Goal: Information Seeking & Learning: Learn about a topic

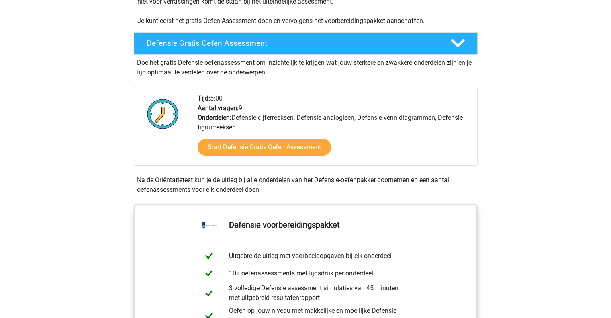
scroll to position [196, 0]
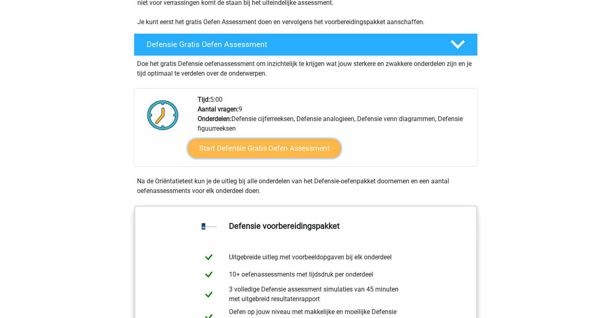
click at [262, 148] on link "Start Defensie Gratis Oefen Assessment" at bounding box center [264, 148] width 153 height 19
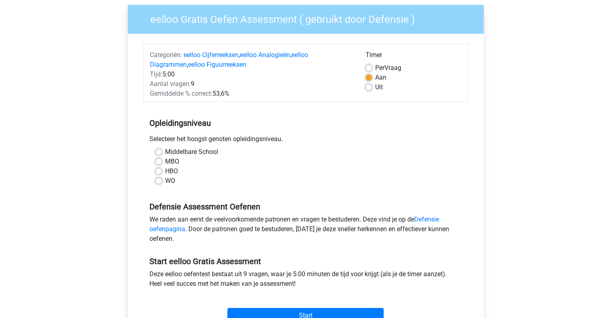
scroll to position [62, 0]
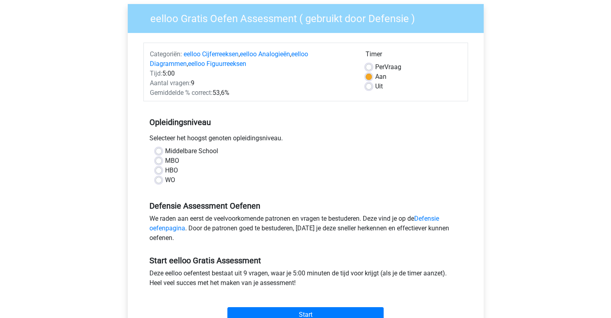
click at [167, 171] on label "HBO" at bounding box center [171, 171] width 13 height 10
click at [162, 171] on input "HBO" at bounding box center [158, 170] width 6 height 8
radio input "true"
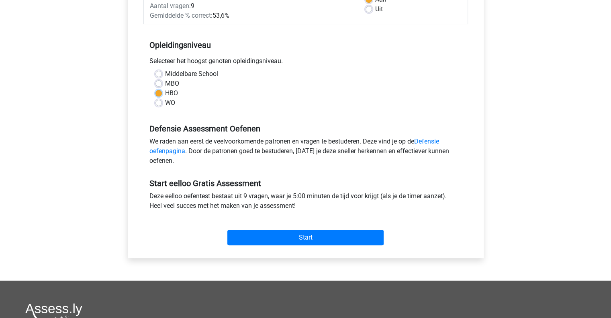
scroll to position [139, 0]
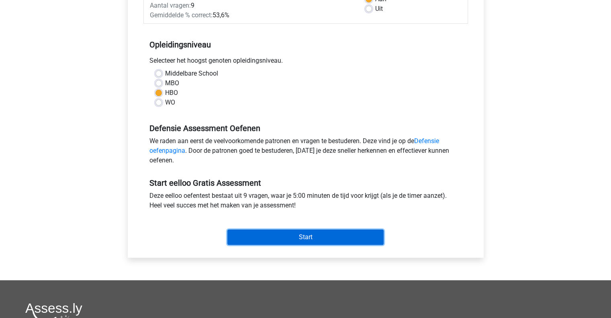
click at [305, 233] on input "Start" at bounding box center [305, 236] width 156 height 15
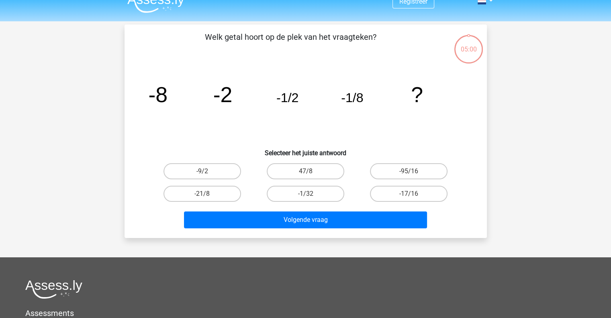
scroll to position [13, 0]
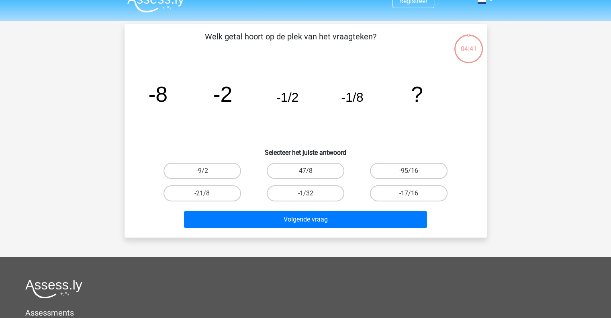
click at [264, 179] on div "47/8" at bounding box center [305, 171] width 103 height 22
click at [290, 190] on label "-1/32" at bounding box center [306, 193] width 78 height 16
click at [305, 193] on input "-1/32" at bounding box center [307, 195] width 5 height 5
radio input "true"
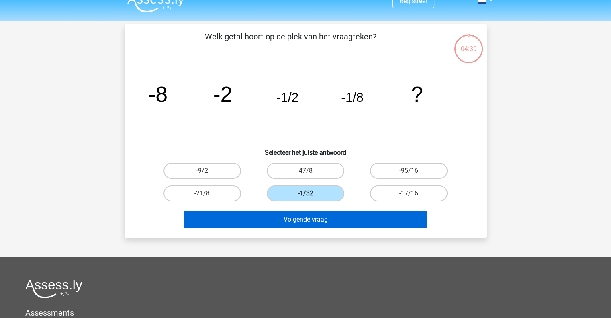
drag, startPoint x: 304, startPoint y: 209, endPoint x: 310, endPoint y: 216, distance: 9.2
click at [310, 216] on div "Volgende vraag" at bounding box center [305, 218] width 337 height 27
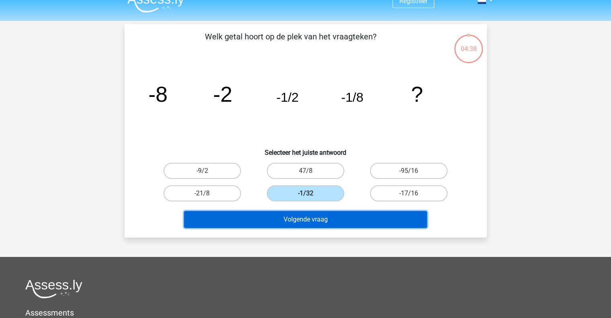
click at [310, 216] on button "Volgende vraag" at bounding box center [305, 219] width 243 height 17
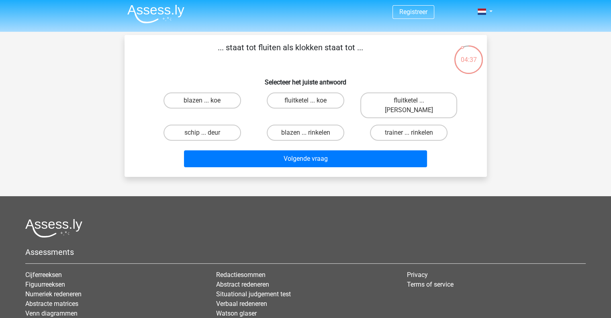
scroll to position [0, 0]
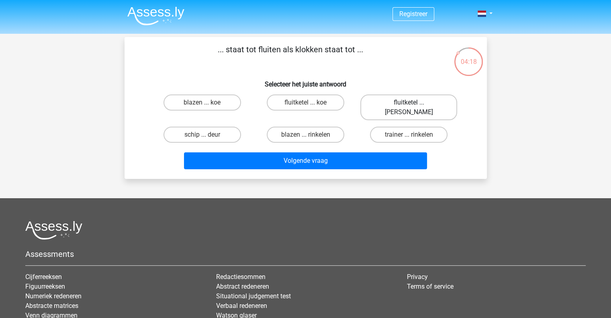
click at [409, 100] on label "fluitketel ... luiden" at bounding box center [408, 107] width 97 height 26
click at [409, 102] on input "fluitketel ... luiden" at bounding box center [411, 104] width 5 height 5
radio input "true"
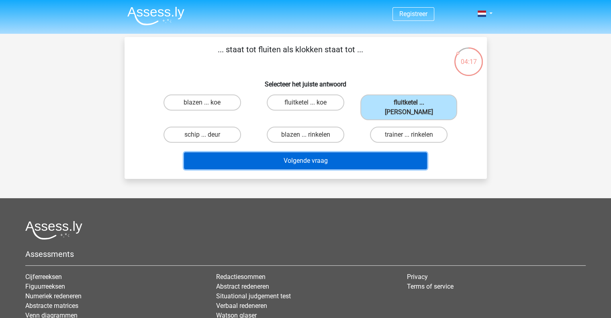
click at [319, 155] on button "Volgende vraag" at bounding box center [305, 160] width 243 height 17
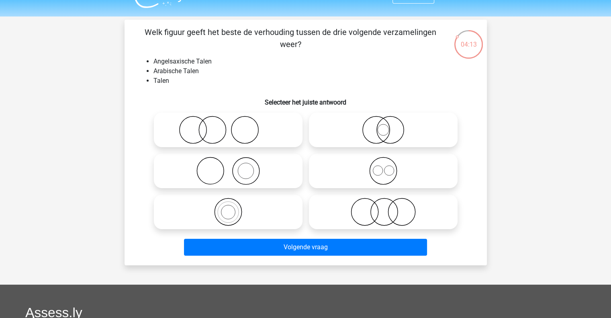
scroll to position [16, 0]
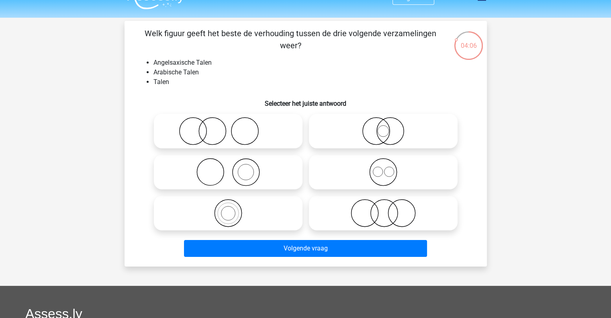
click at [391, 170] on icon at bounding box center [383, 172] width 142 height 28
click at [389, 168] on input "radio" at bounding box center [385, 165] width 5 height 5
radio input "true"
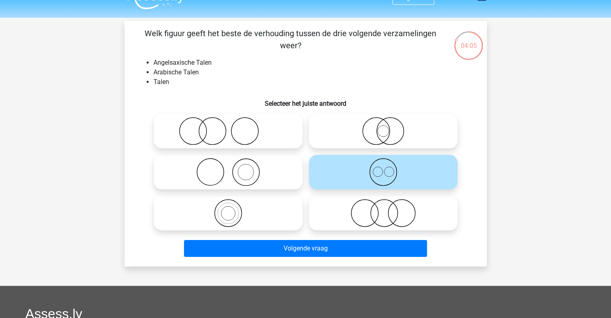
click at [391, 170] on icon at bounding box center [383, 172] width 142 height 28
click at [389, 168] on input "radio" at bounding box center [385, 165] width 5 height 5
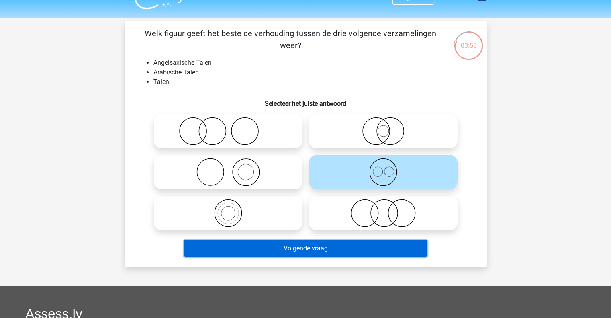
click at [364, 250] on button "Volgende vraag" at bounding box center [305, 248] width 243 height 17
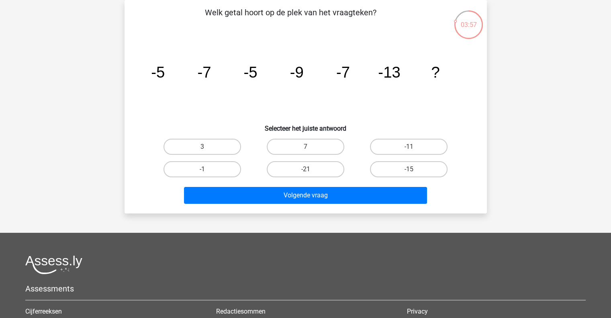
scroll to position [9, 0]
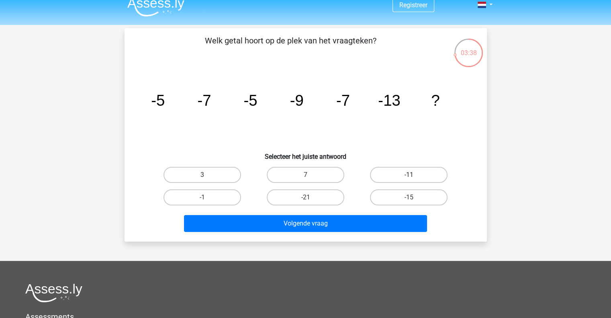
click at [409, 172] on label "-11" at bounding box center [409, 175] width 78 height 16
click at [409, 175] on input "-11" at bounding box center [411, 177] width 5 height 5
radio input "true"
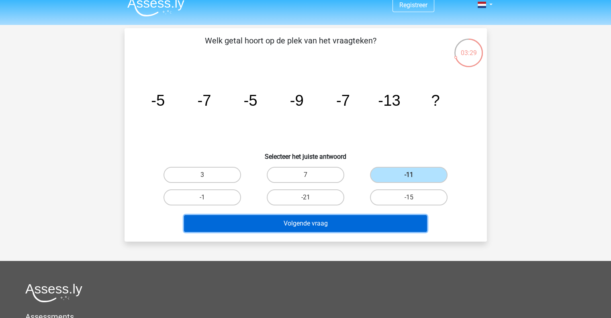
click at [310, 229] on button "Volgende vraag" at bounding box center [305, 223] width 243 height 17
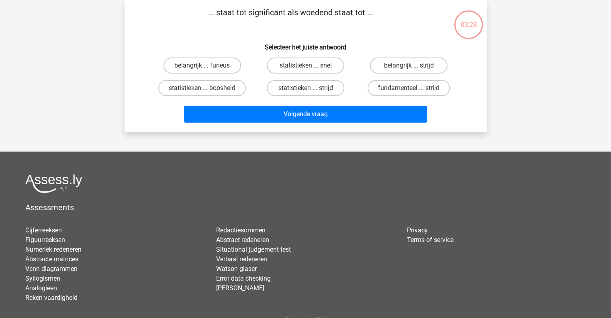
scroll to position [0, 0]
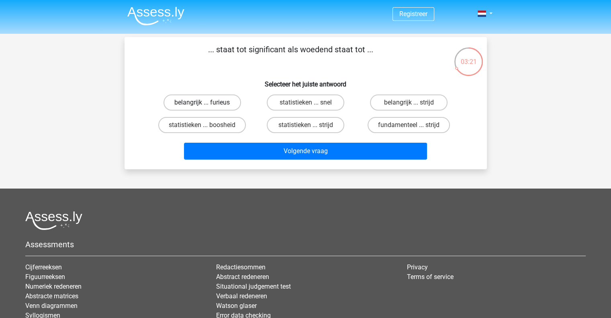
click at [209, 105] on label "belangrijk ... furieus" at bounding box center [203, 102] width 78 height 16
click at [207, 105] on input "belangrijk ... furieus" at bounding box center [204, 104] width 5 height 5
radio input "true"
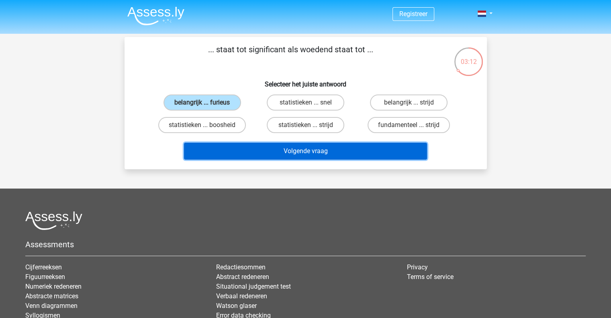
click at [308, 154] on button "Volgende vraag" at bounding box center [305, 151] width 243 height 17
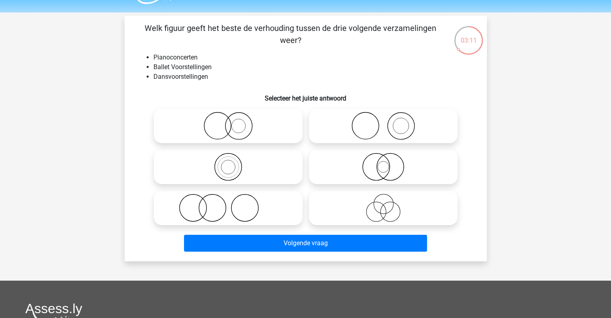
scroll to position [17, 0]
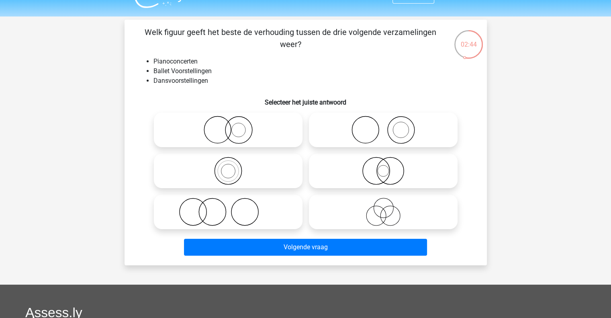
click at [373, 205] on icon at bounding box center [383, 212] width 142 height 28
click at [383, 205] on input "radio" at bounding box center [385, 204] width 5 height 5
radio input "true"
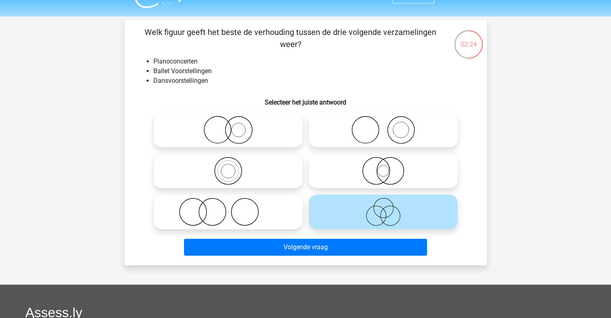
click at [243, 212] on icon at bounding box center [228, 212] width 142 height 28
click at [233, 208] on input "radio" at bounding box center [230, 204] width 5 height 5
radio input "true"
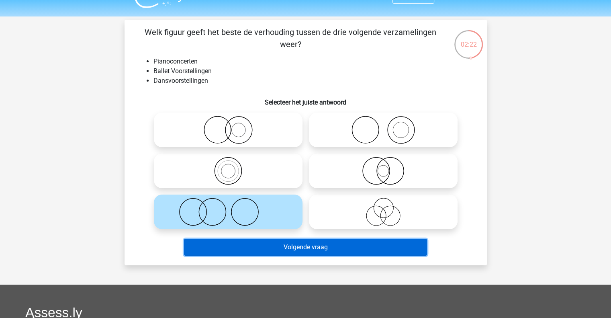
click at [328, 245] on button "Volgende vraag" at bounding box center [305, 247] width 243 height 17
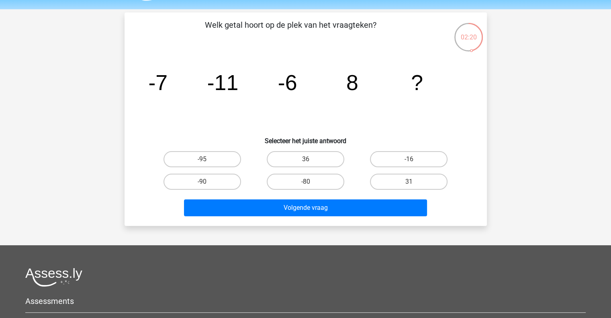
scroll to position [12, 0]
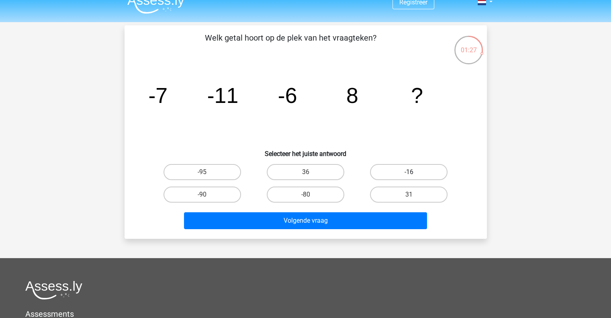
click at [404, 166] on label "-16" at bounding box center [409, 172] width 78 height 16
click at [409, 172] on input "-16" at bounding box center [411, 174] width 5 height 5
radio input "true"
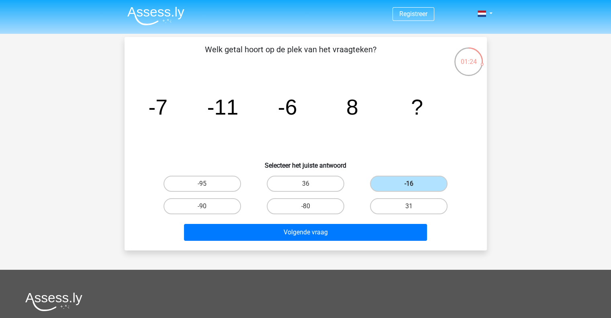
scroll to position [9, 0]
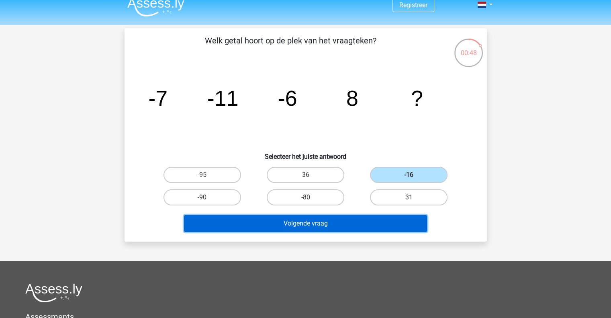
click at [320, 230] on button "Volgende vraag" at bounding box center [305, 223] width 243 height 17
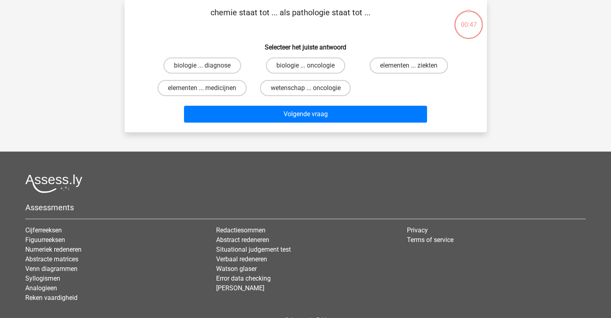
scroll to position [0, 0]
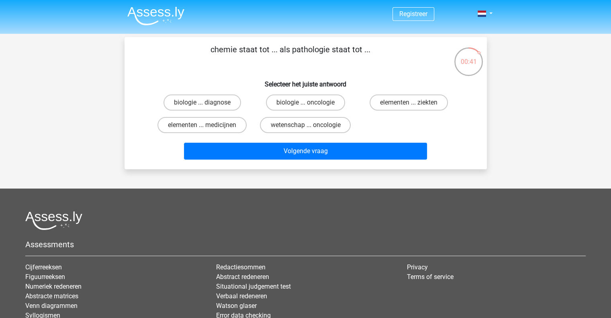
click at [473, 135] on div "biologie ... diagnose biologie ... oncologie elementen ... ziekten elementen ..…" at bounding box center [305, 113] width 337 height 45
click at [260, 79] on h6 "Selecteer het juiste antwoord" at bounding box center [305, 81] width 337 height 14
click at [392, 106] on label "elementen ... ziekten" at bounding box center [409, 102] width 78 height 16
click at [409, 106] on input "elementen ... ziekten" at bounding box center [411, 104] width 5 height 5
radio input "true"
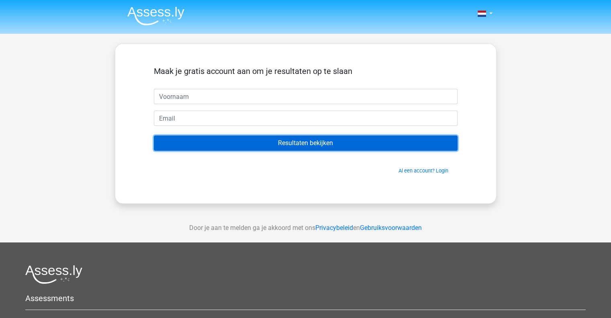
click at [293, 148] on input "Resultaten bekijken" at bounding box center [306, 142] width 304 height 15
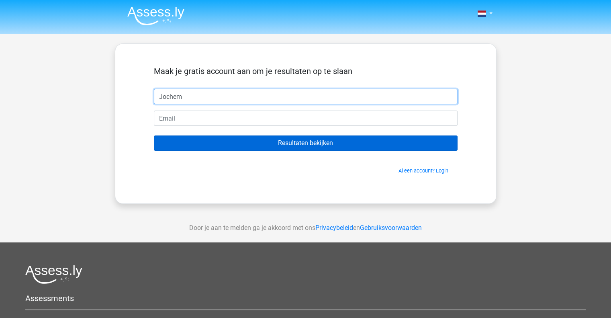
type input "Jochem"
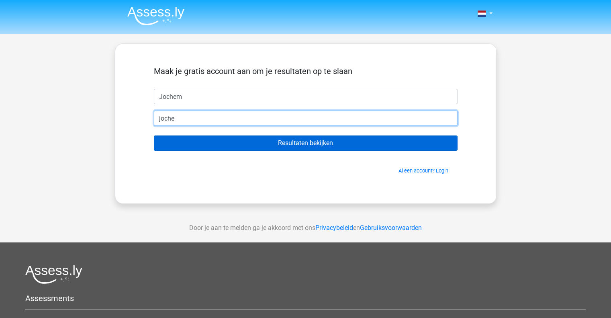
type input "[EMAIL_ADDRESS][DOMAIN_NAME]"
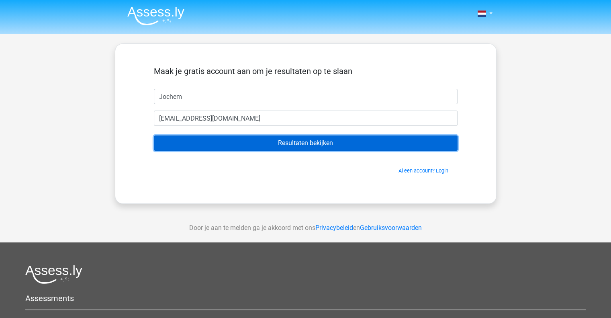
click at [259, 141] on input "Resultaten bekijken" at bounding box center [306, 142] width 304 height 15
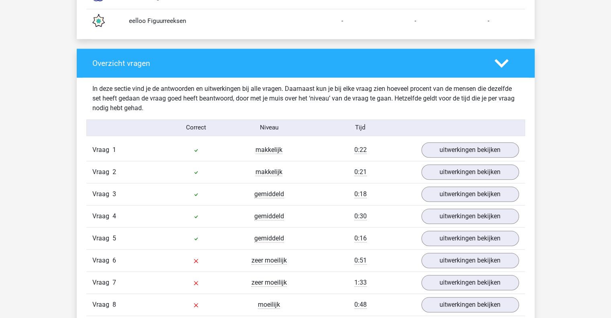
scroll to position [848, 0]
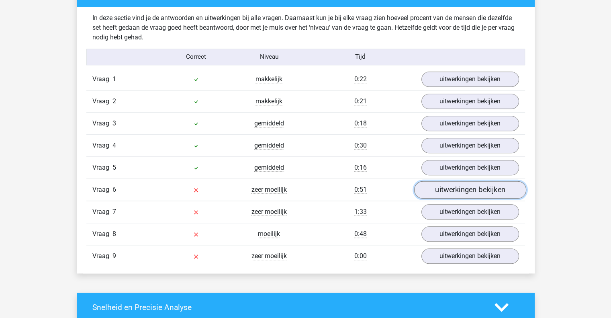
click at [446, 187] on link "uitwerkingen bekijken" at bounding box center [470, 190] width 112 height 18
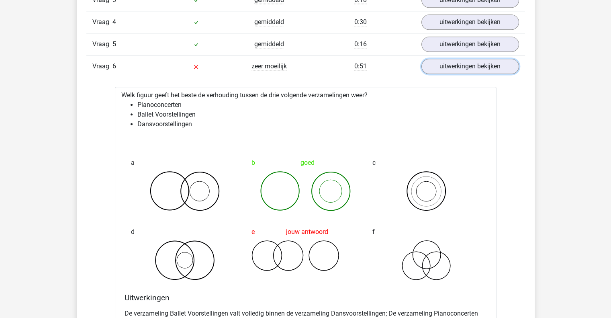
scroll to position [976, 0]
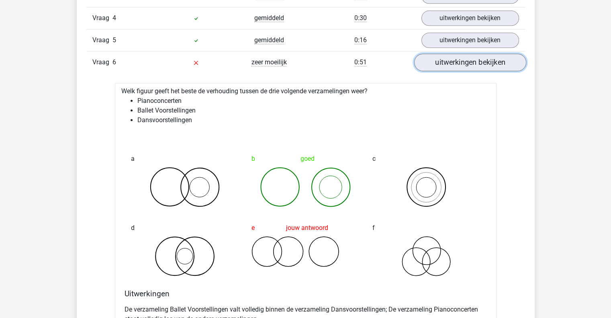
click at [474, 59] on link "uitwerkingen bekijken" at bounding box center [470, 63] width 112 height 18
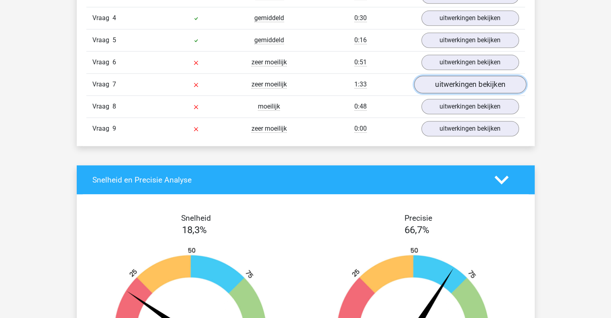
click at [469, 81] on link "uitwerkingen bekijken" at bounding box center [470, 85] width 112 height 18
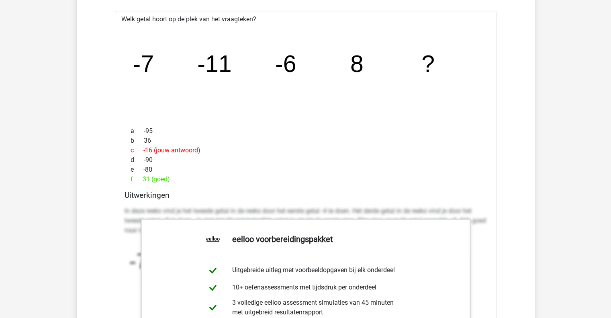
scroll to position [1049, 0]
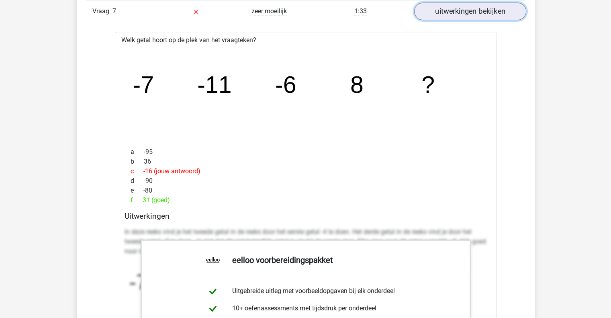
click at [480, 13] on link "uitwerkingen bekijken" at bounding box center [470, 12] width 112 height 18
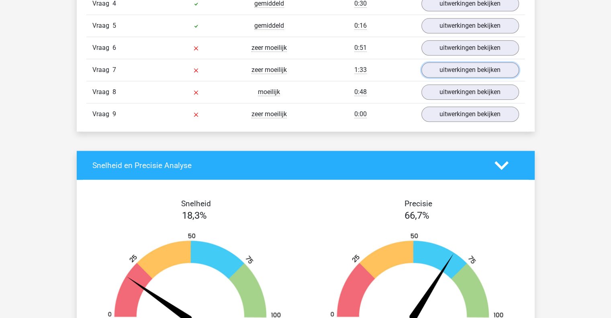
scroll to position [990, 0]
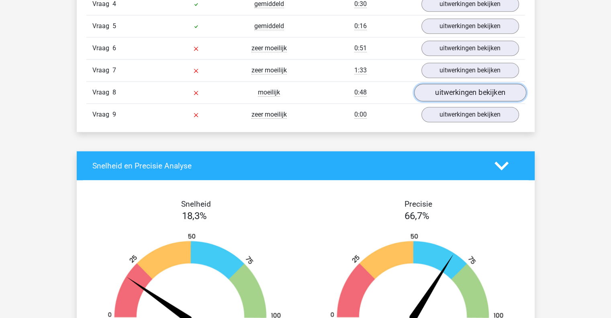
click at [450, 90] on link "uitwerkingen bekijken" at bounding box center [470, 93] width 112 height 18
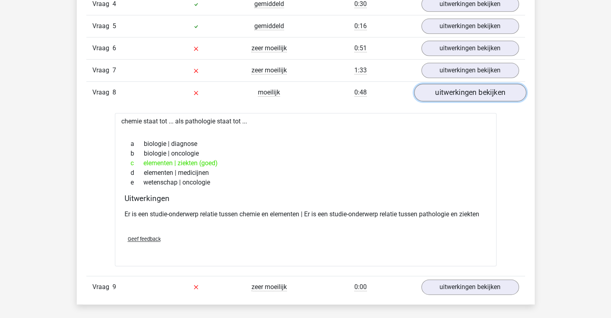
click at [463, 91] on link "uitwerkingen bekijken" at bounding box center [470, 93] width 112 height 18
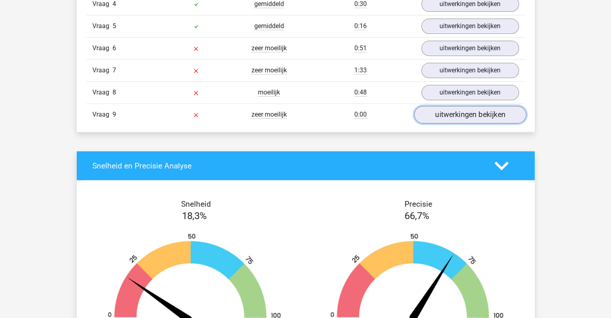
click at [461, 109] on link "uitwerkingen bekijken" at bounding box center [470, 115] width 112 height 18
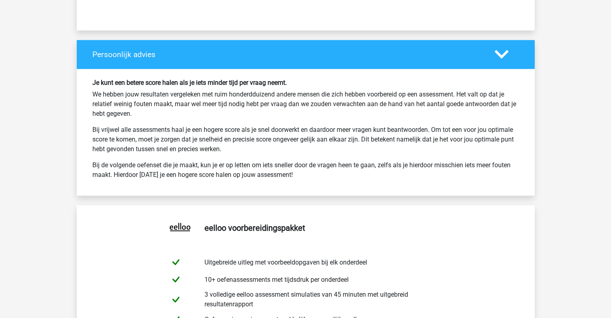
scroll to position [1888, 0]
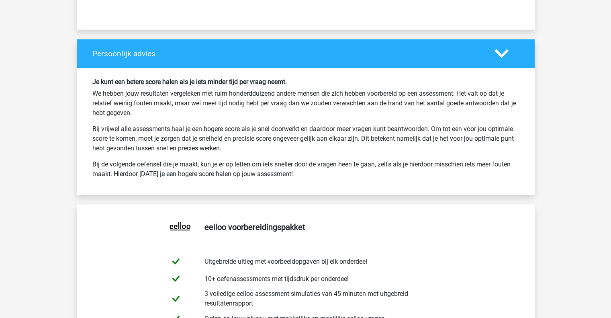
click at [501, 50] on icon at bounding box center [502, 54] width 14 height 14
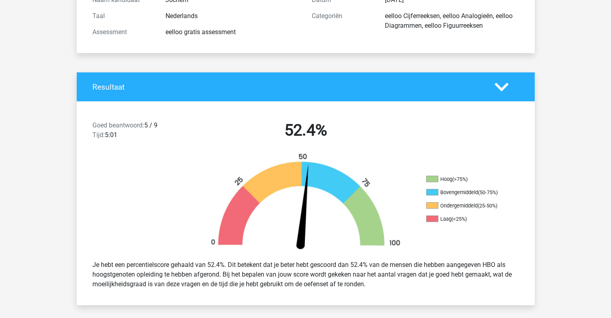
scroll to position [0, 0]
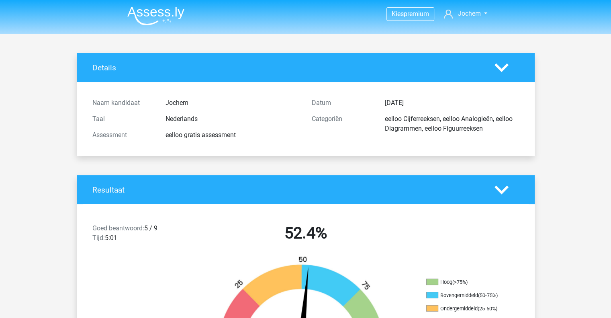
click at [145, 11] on img at bounding box center [155, 15] width 57 height 19
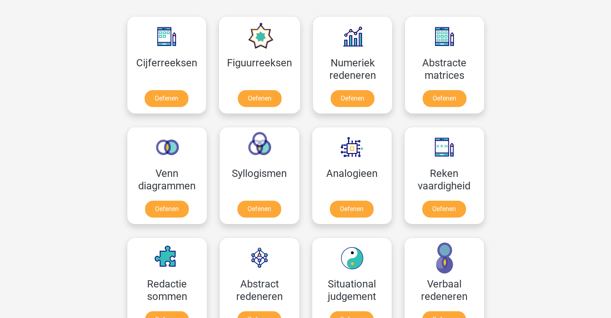
scroll to position [360, 0]
